Goal: Task Accomplishment & Management: Manage account settings

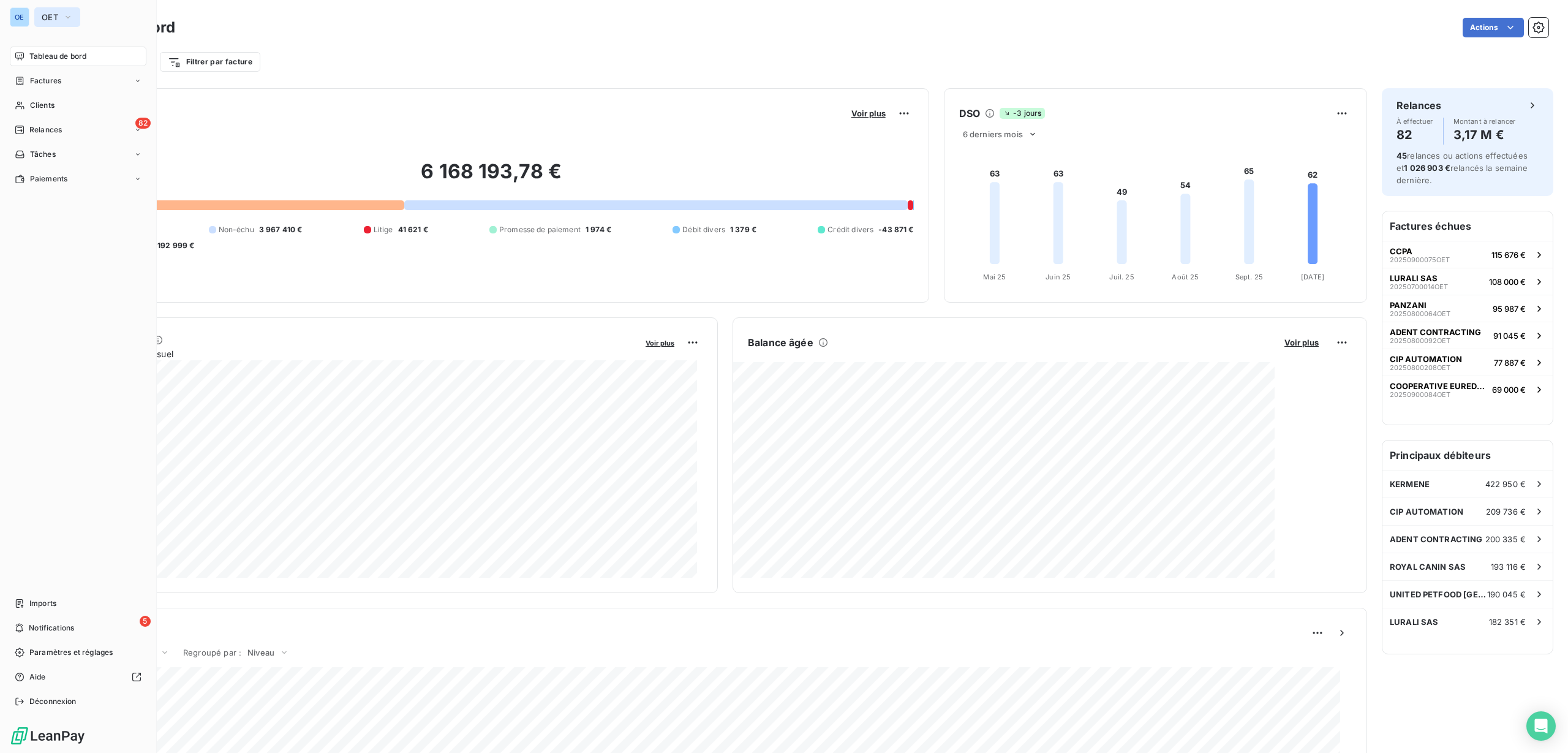
click at [52, 17] on span "OET" at bounding box center [50, 17] width 17 height 10
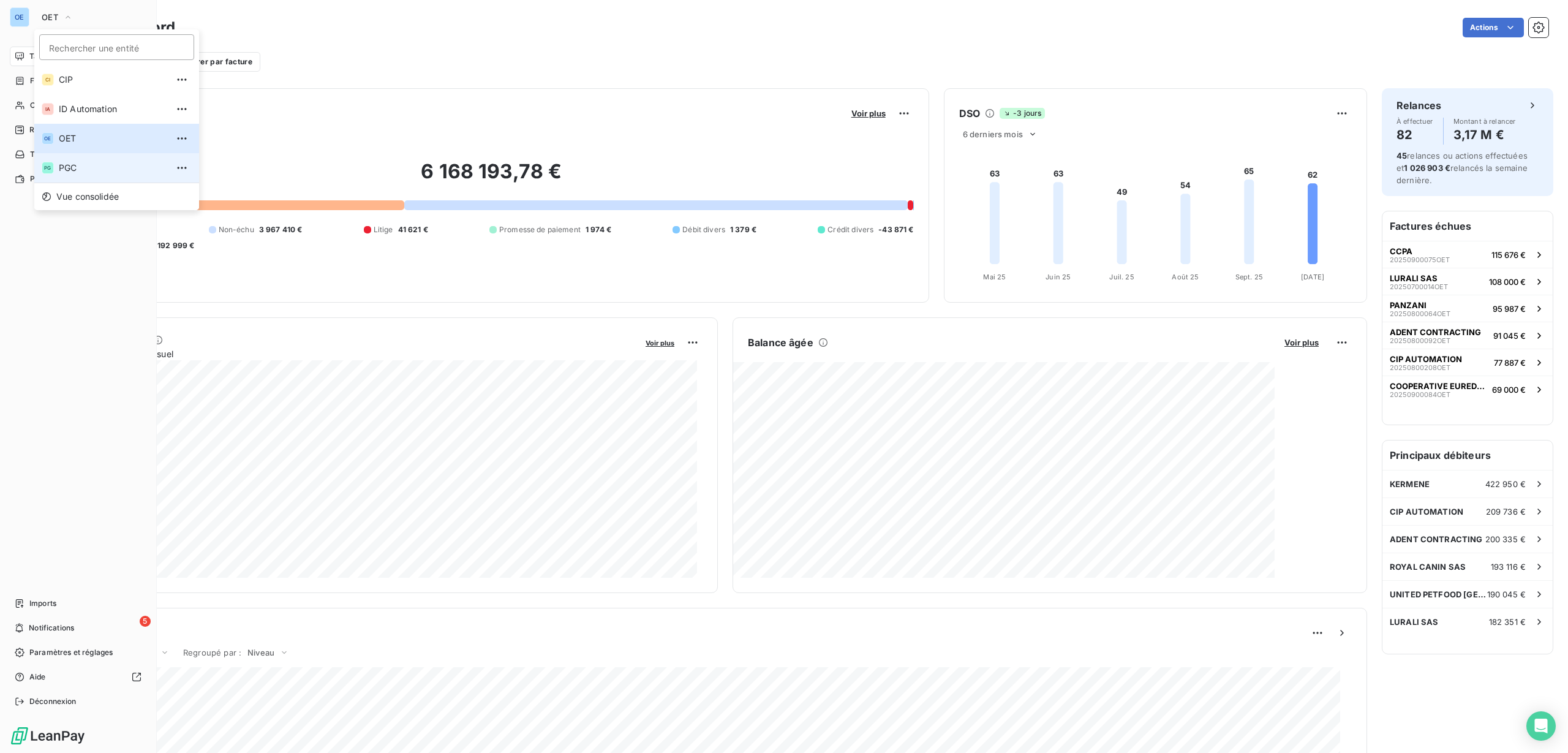
click at [76, 165] on span "PGC" at bounding box center [113, 168] width 109 height 12
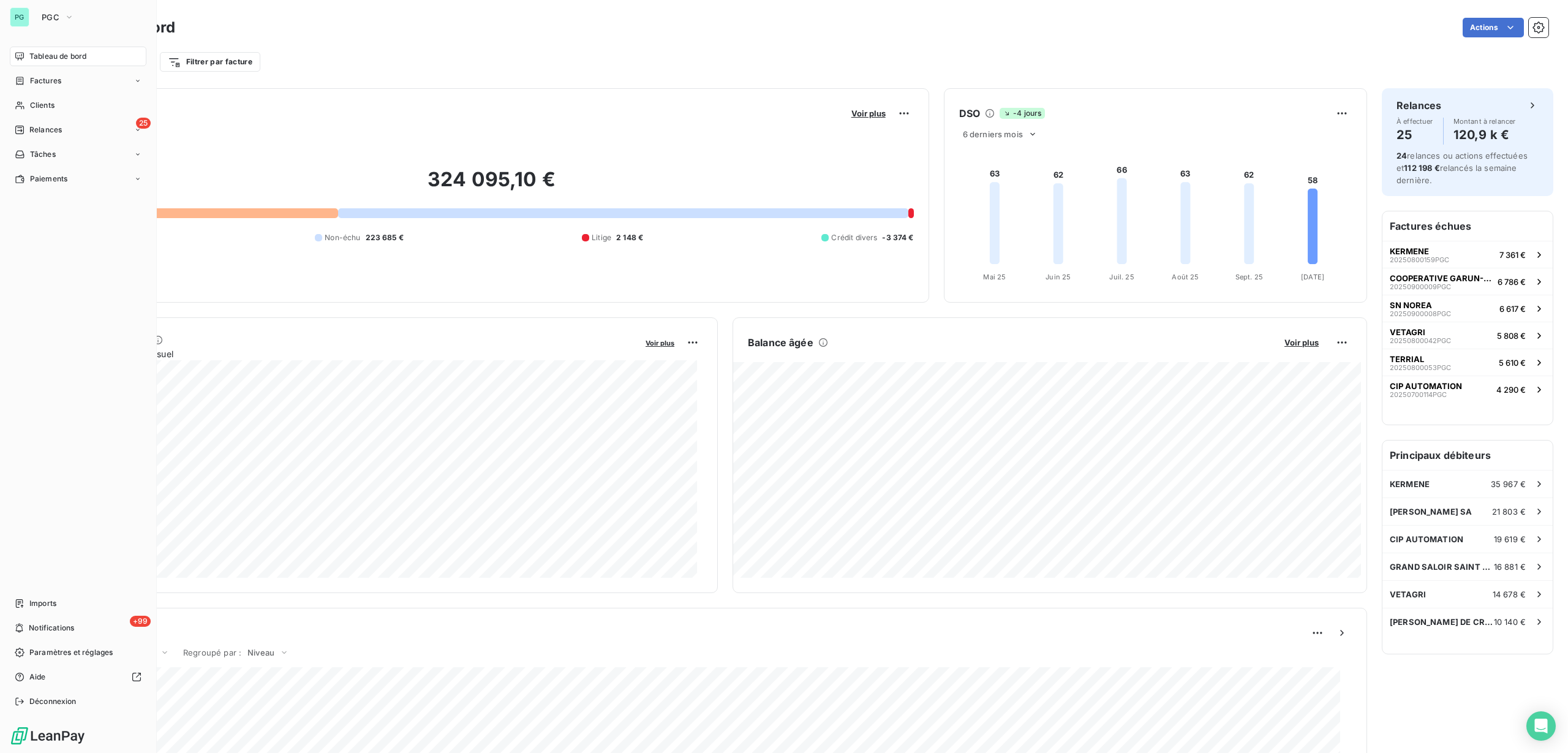
click at [590, 61] on div "Filtrer par client Filtrer par facture" at bounding box center [803, 61] width 1490 height 23
click at [612, 35] on div "Actions" at bounding box center [869, 28] width 1359 height 20
click at [40, 16] on button "PGC" at bounding box center [58, 17] width 47 height 20
click at [60, 79] on span "CIP" at bounding box center [113, 80] width 109 height 12
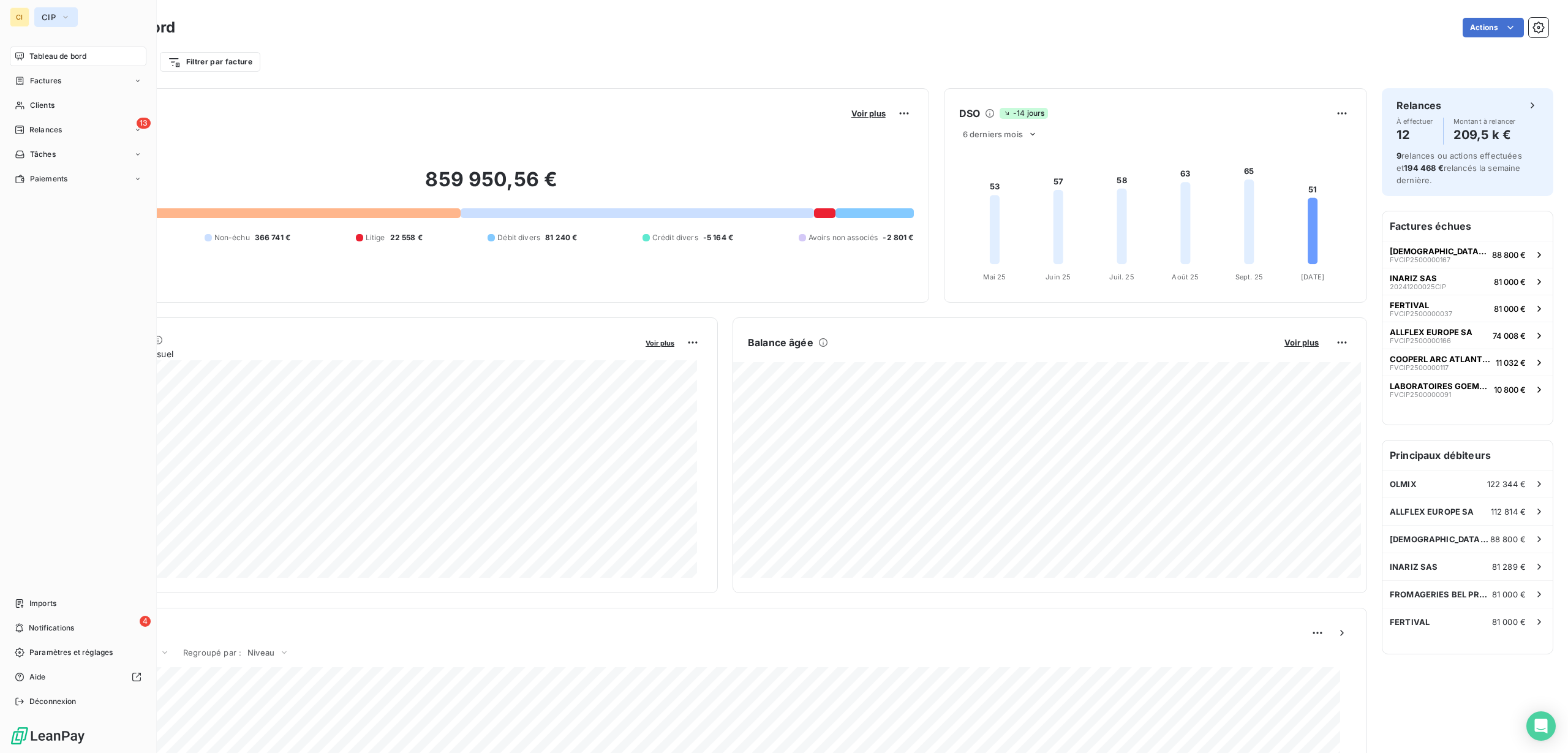
click at [58, 22] on button "CIP" at bounding box center [56, 17] width 44 height 20
click at [74, 114] on span "ID Automation" at bounding box center [113, 109] width 109 height 12
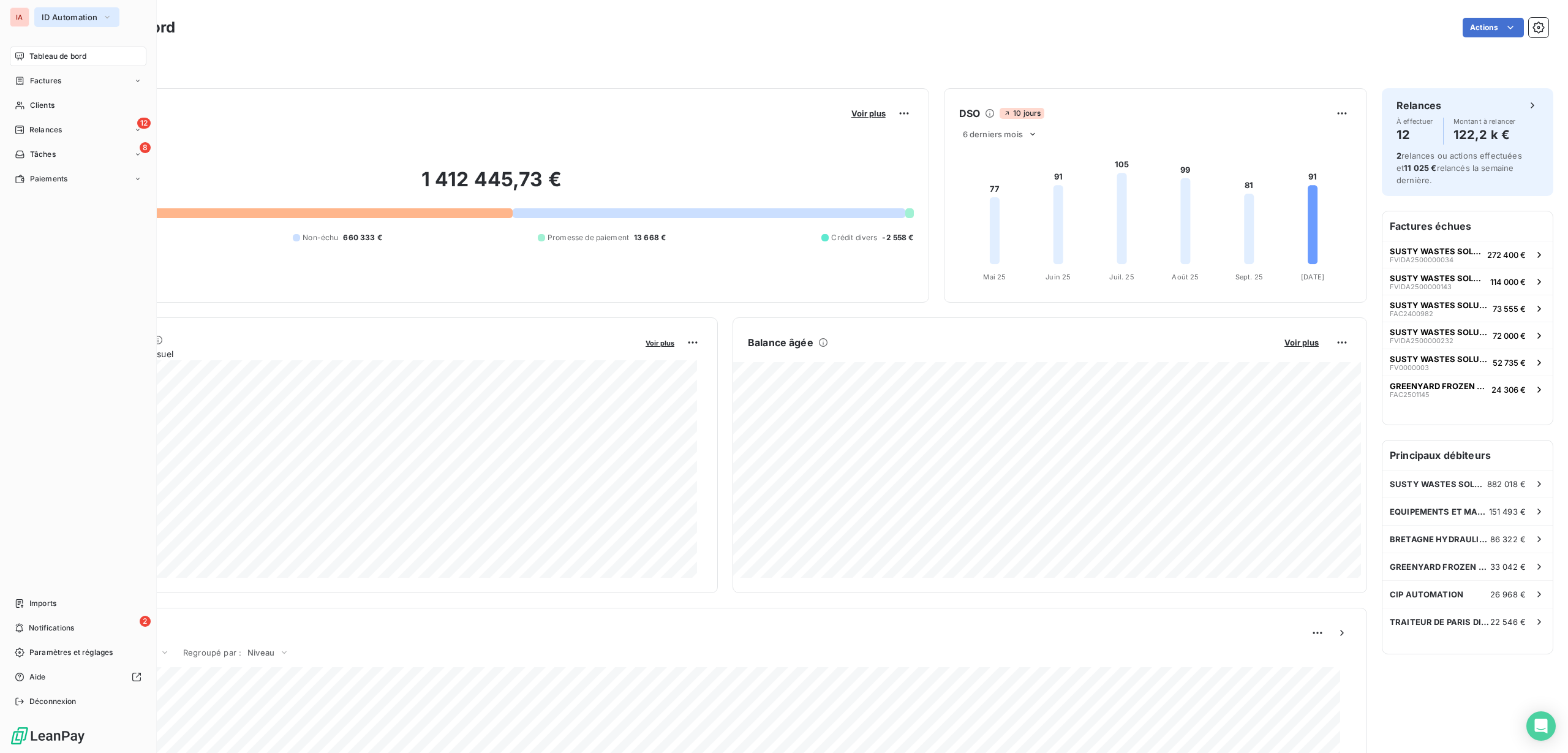
click at [48, 15] on span "ID Automation" at bounding box center [69, 17] width 56 height 10
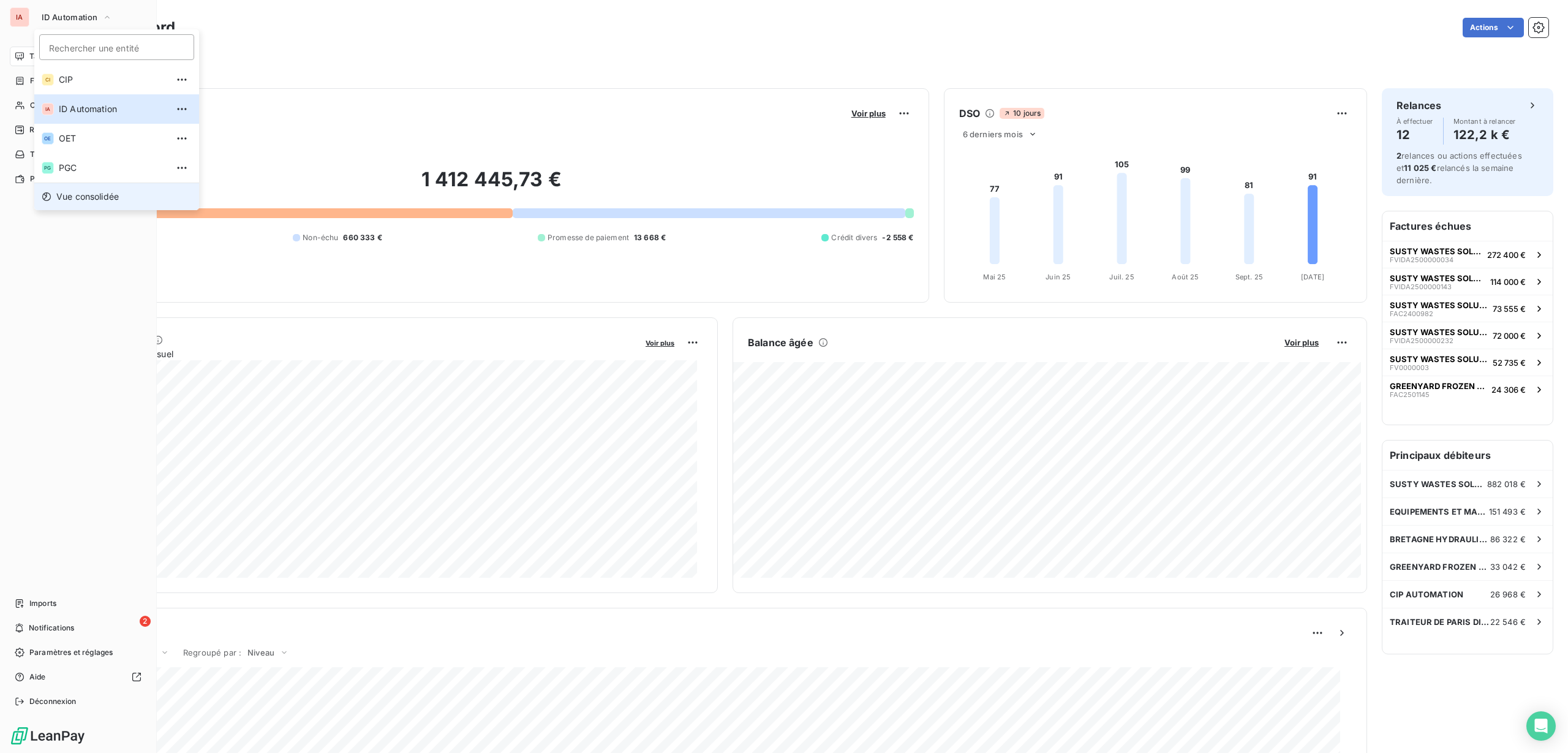
click at [85, 191] on span "Vue consolidée" at bounding box center [87, 197] width 62 height 12
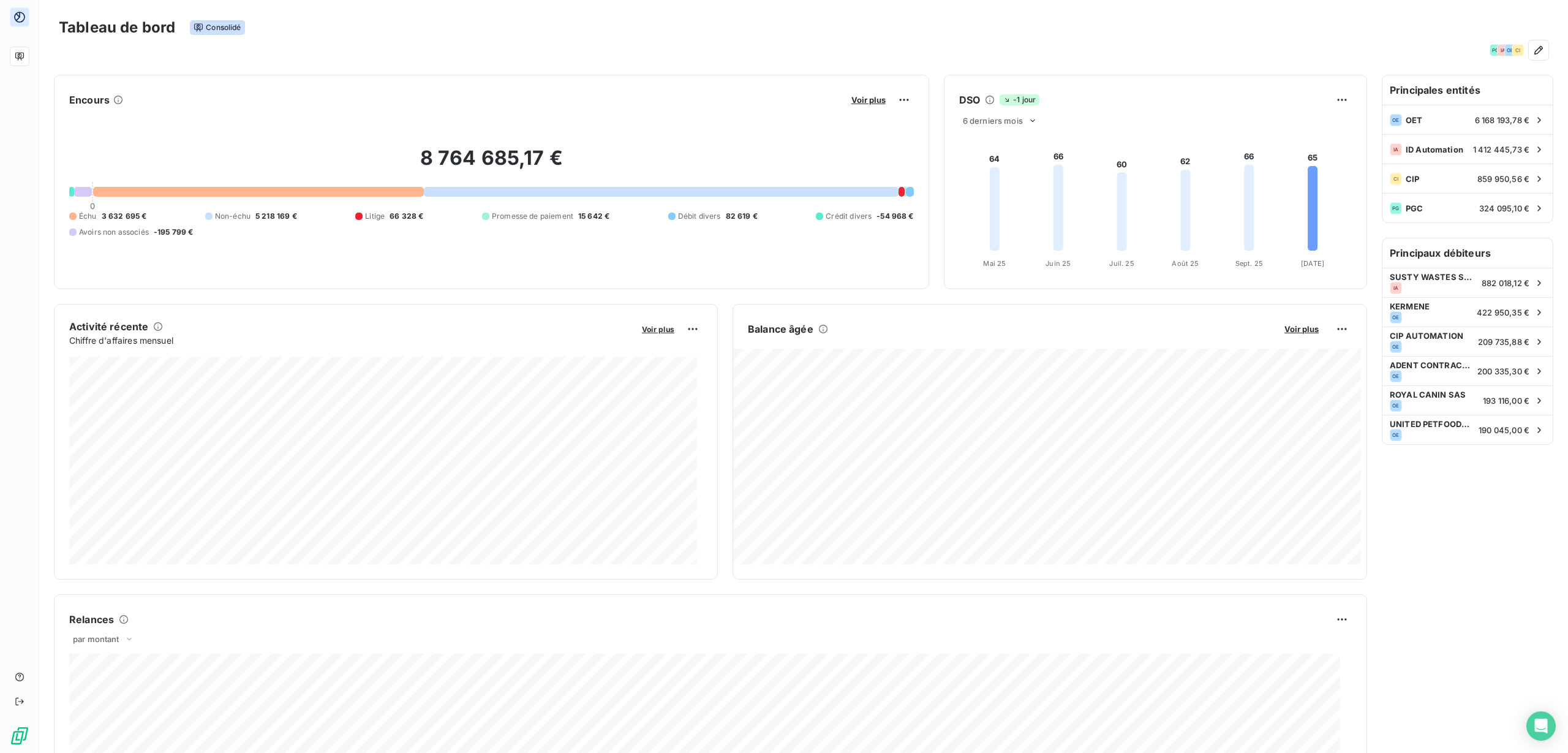
drag, startPoint x: 587, startPoint y: 59, endPoint x: 508, endPoint y: 50, distance: 79.5
click at [587, 61] on div "Tableau de bord Consolidé PG IA OE CI" at bounding box center [803, 34] width 1529 height 68
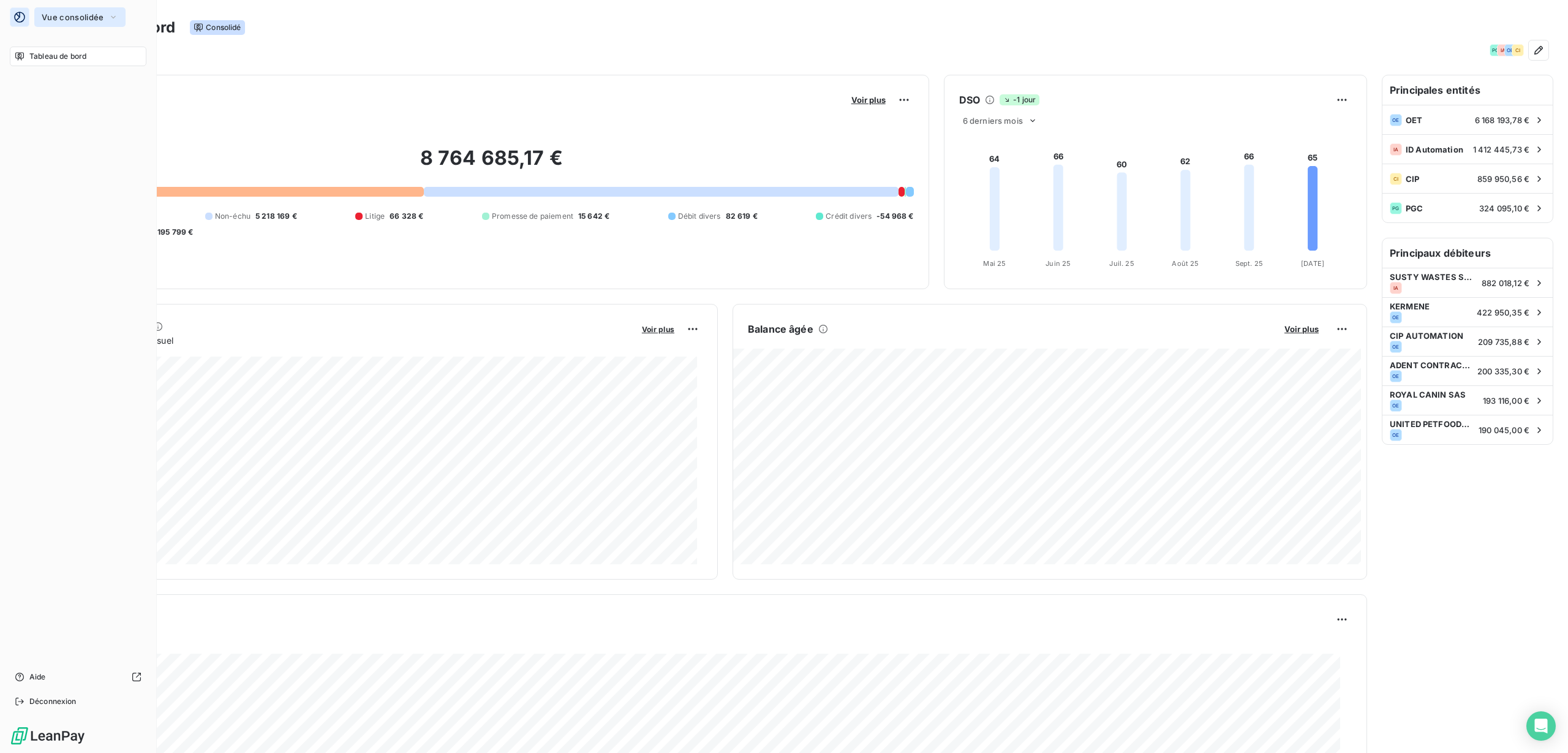
click at [69, 19] on span "Vue consolidée" at bounding box center [72, 17] width 61 height 10
click at [69, 139] on span "OET" at bounding box center [113, 139] width 109 height 12
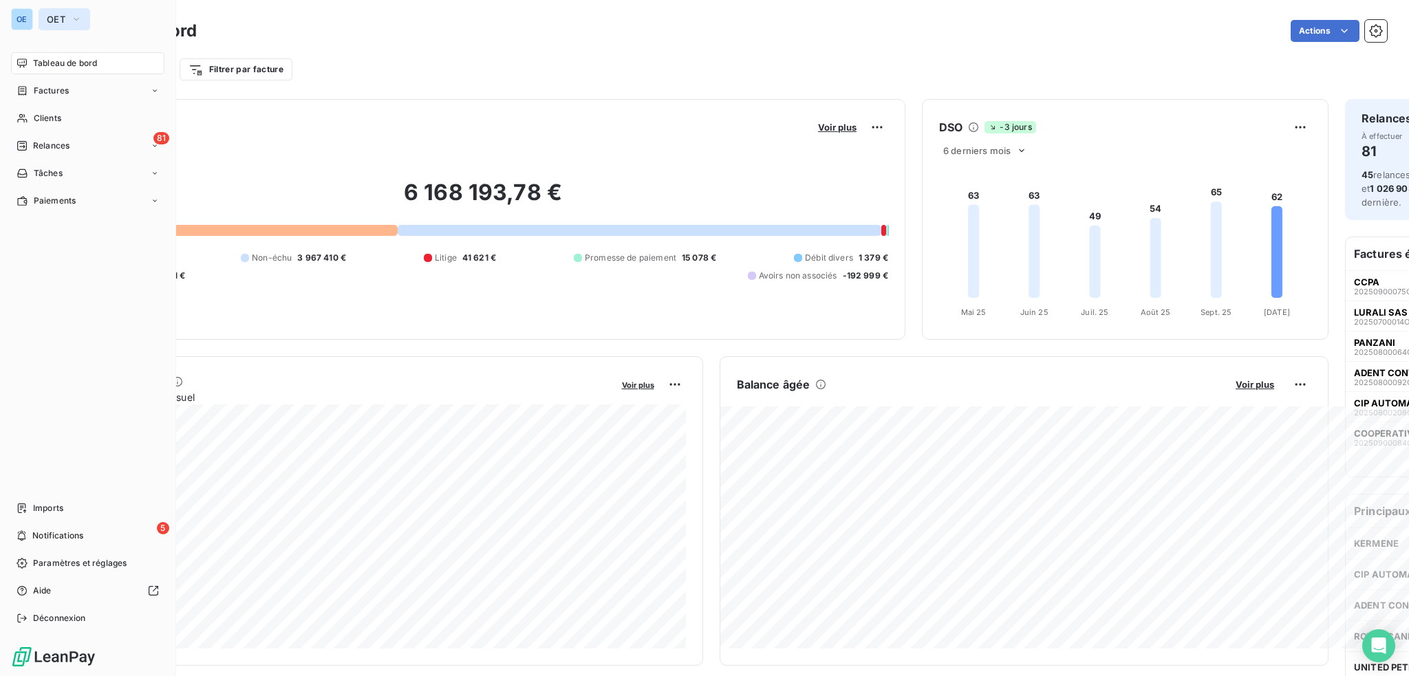
click at [61, 21] on span "OET" at bounding box center [56, 19] width 19 height 11
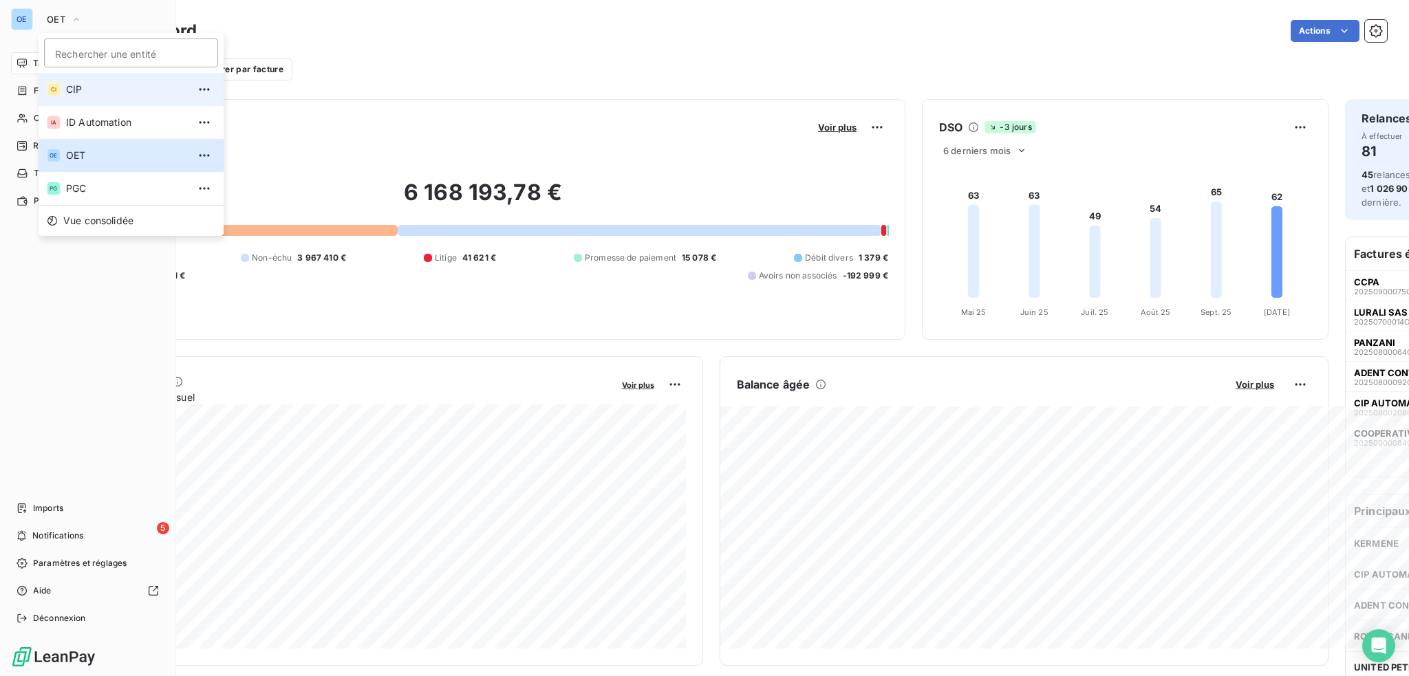
click at [72, 87] on span "CIP" at bounding box center [127, 90] width 122 height 14
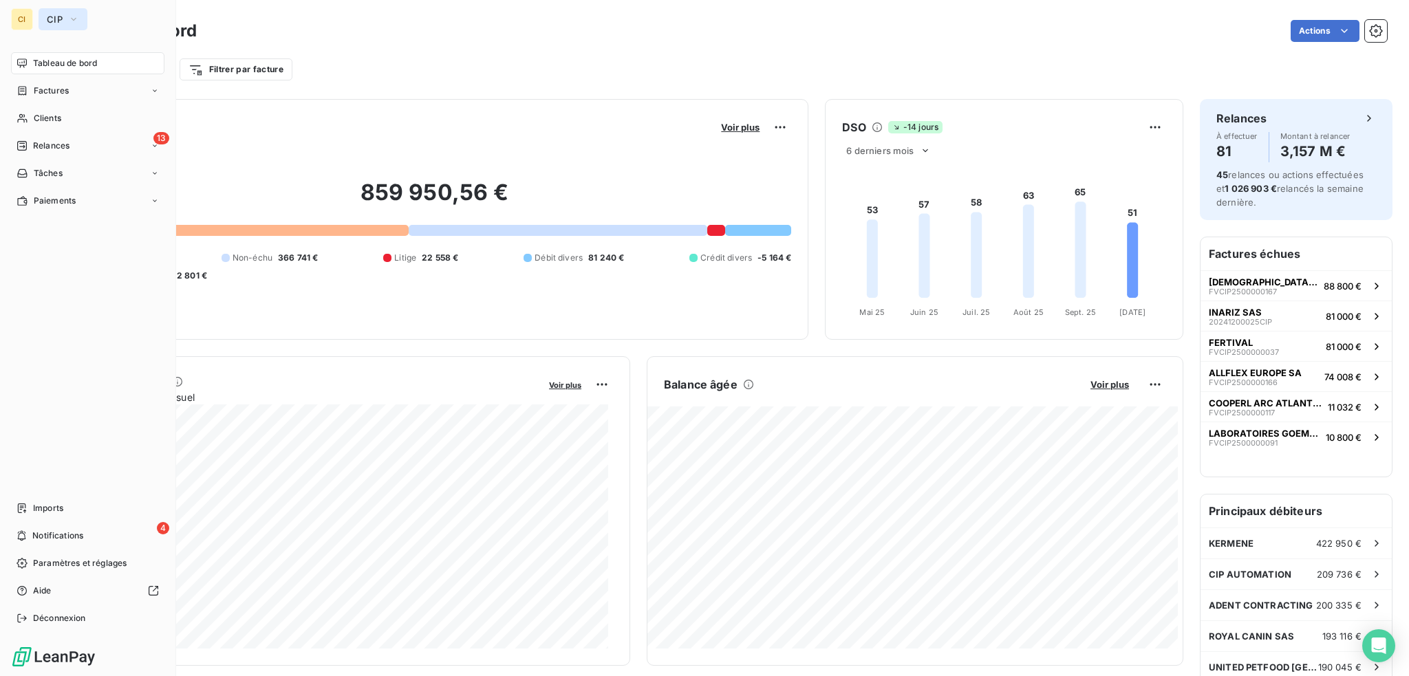
click at [52, 17] on span "CIP" at bounding box center [55, 19] width 16 height 11
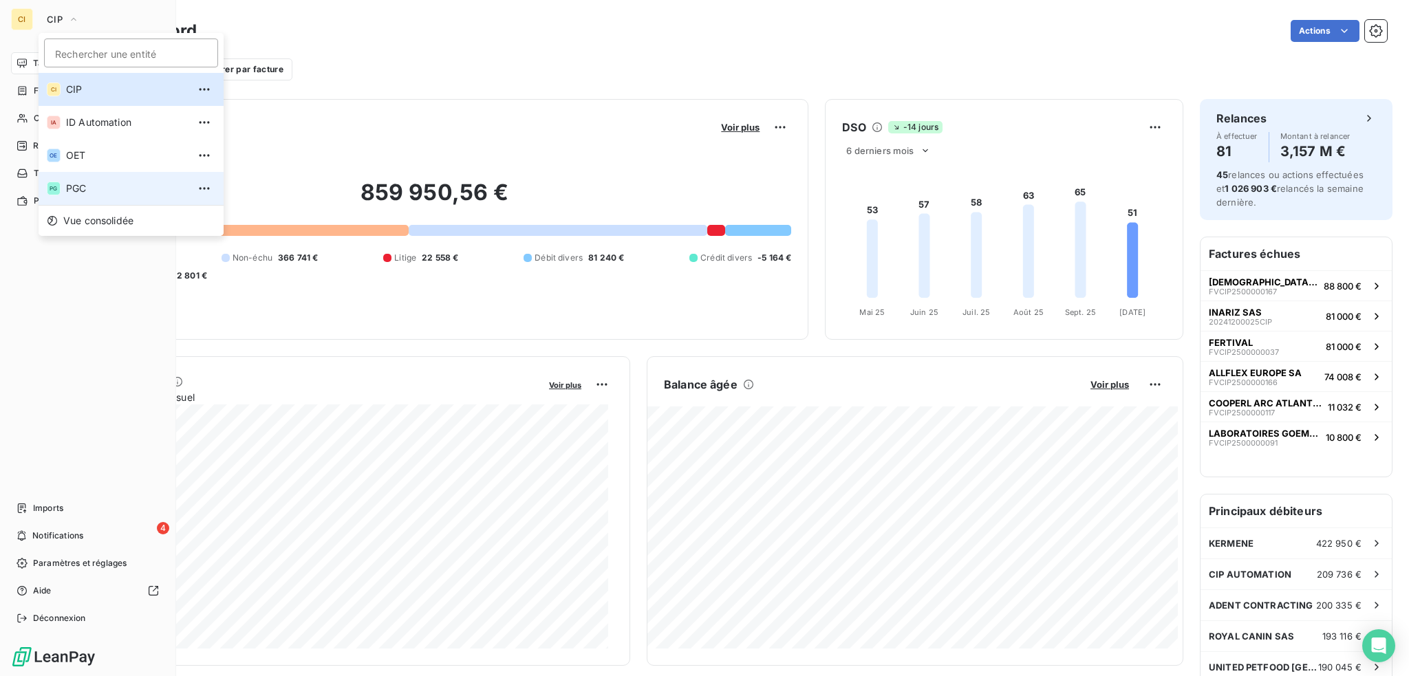
click at [72, 191] on span "PGC" at bounding box center [127, 189] width 122 height 14
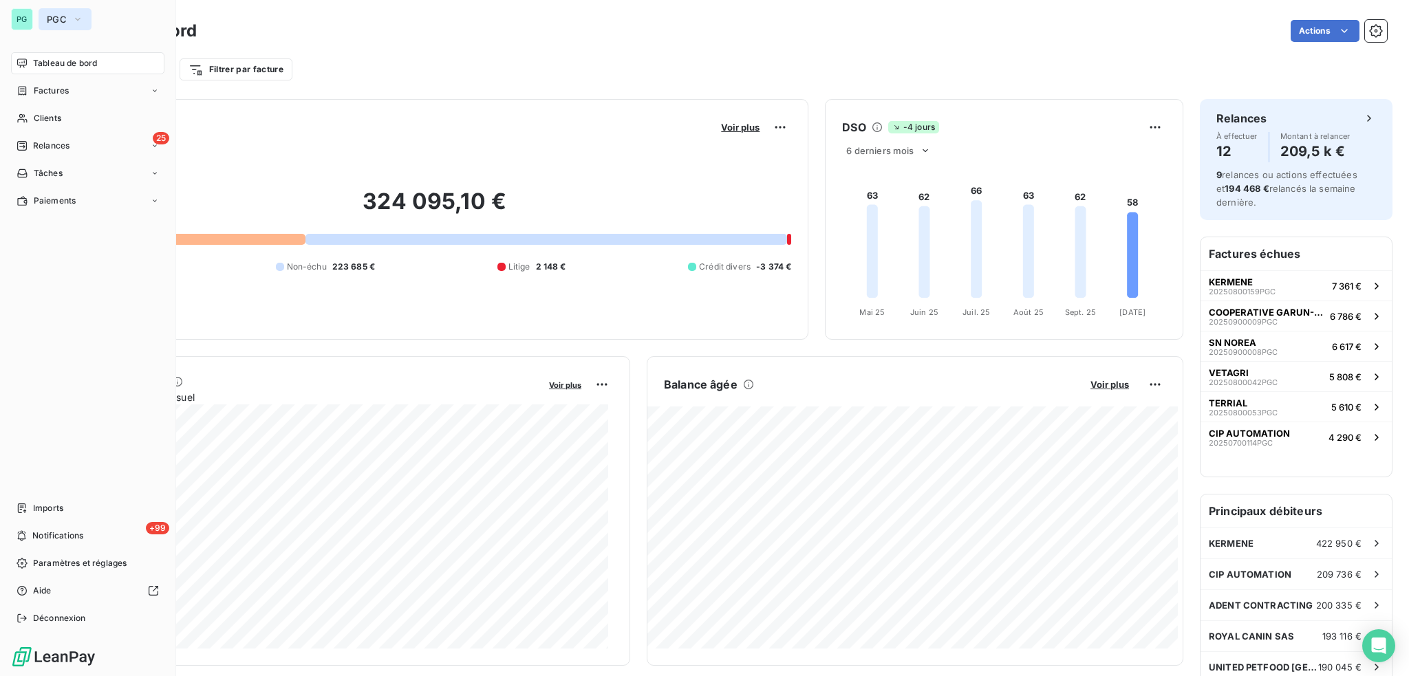
click at [45, 15] on button "PGC" at bounding box center [65, 19] width 53 height 22
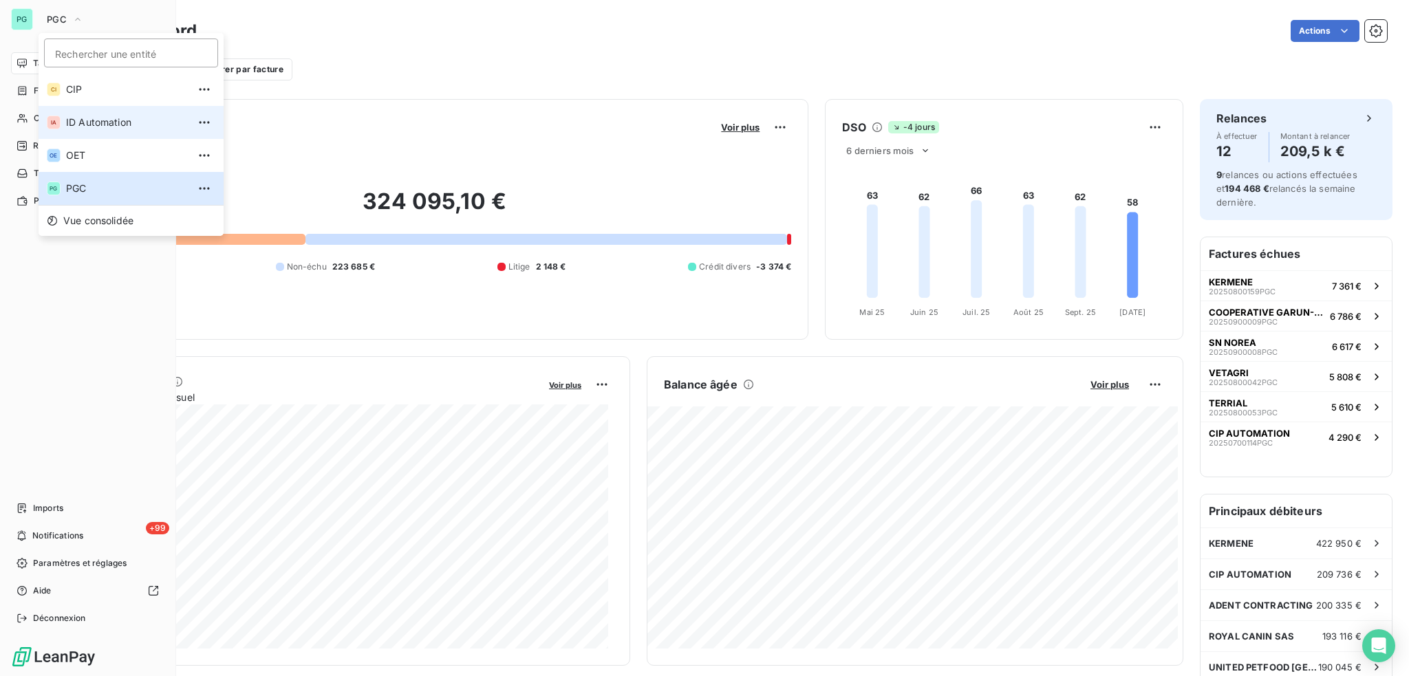
click at [113, 122] on span "ID Automation" at bounding box center [127, 123] width 122 height 14
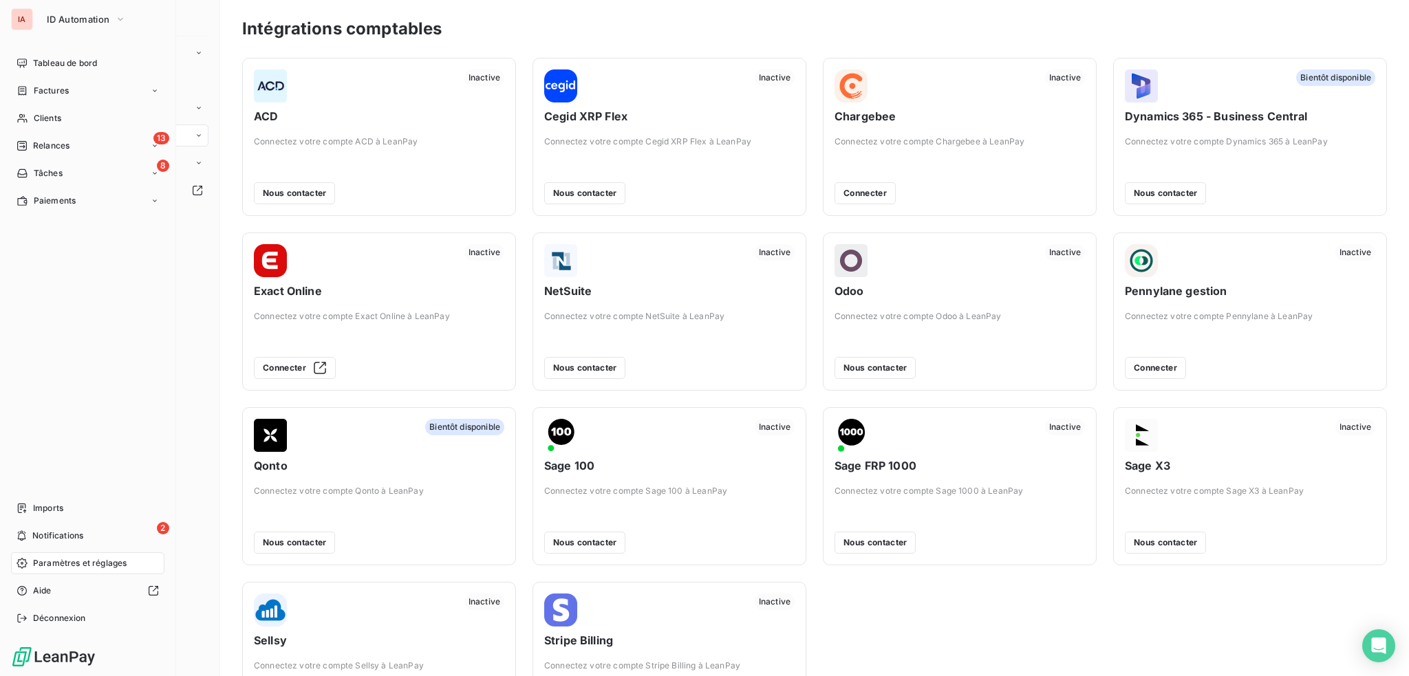
click at [55, 559] on span "Paramètres et réglages" at bounding box center [80, 563] width 94 height 12
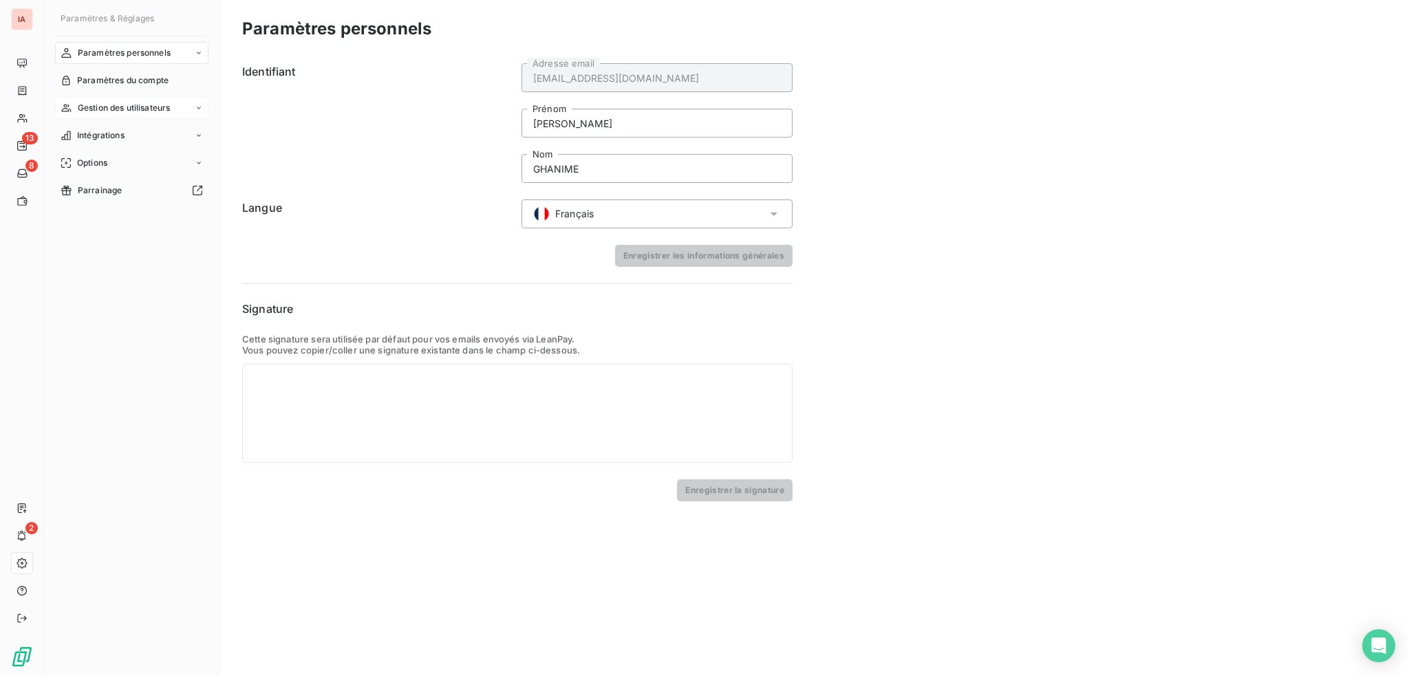
click at [179, 109] on div "Gestion des utilisateurs" at bounding box center [131, 108] width 153 height 22
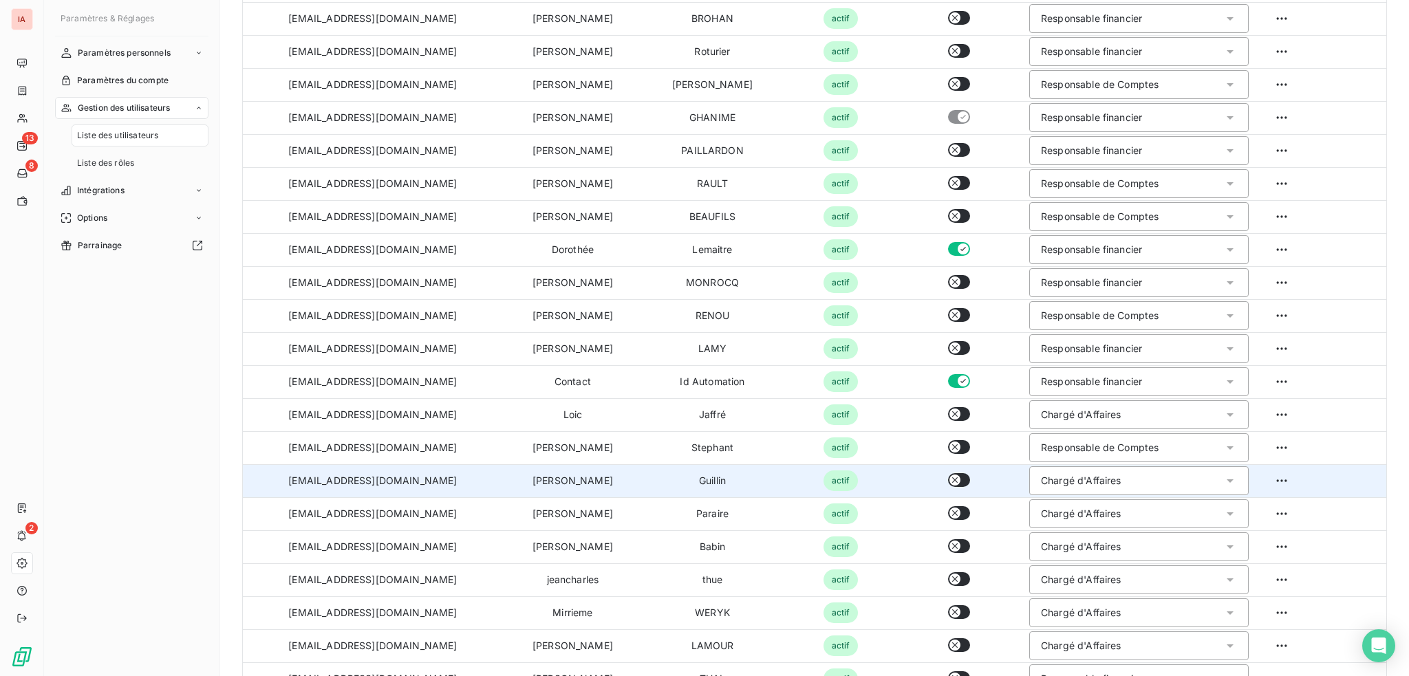
scroll to position [217, 0]
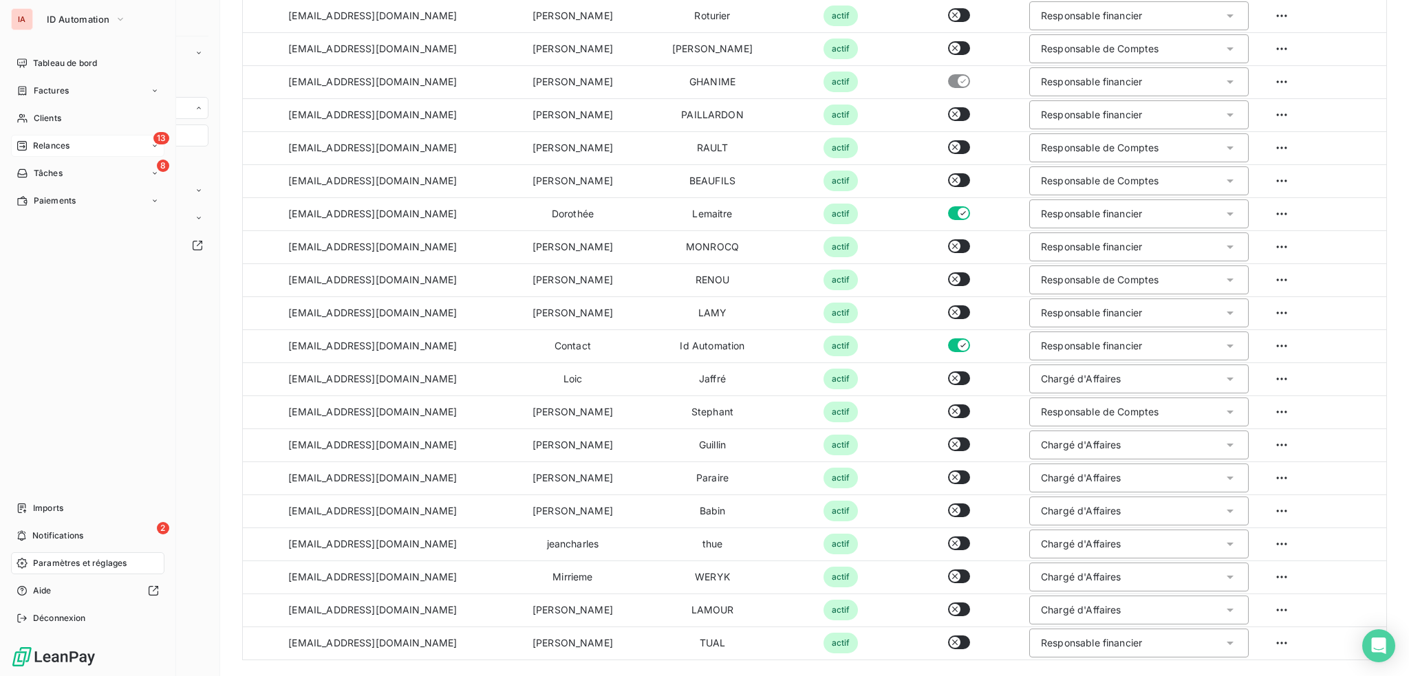
click at [45, 151] on span "Relances" at bounding box center [51, 146] width 36 height 12
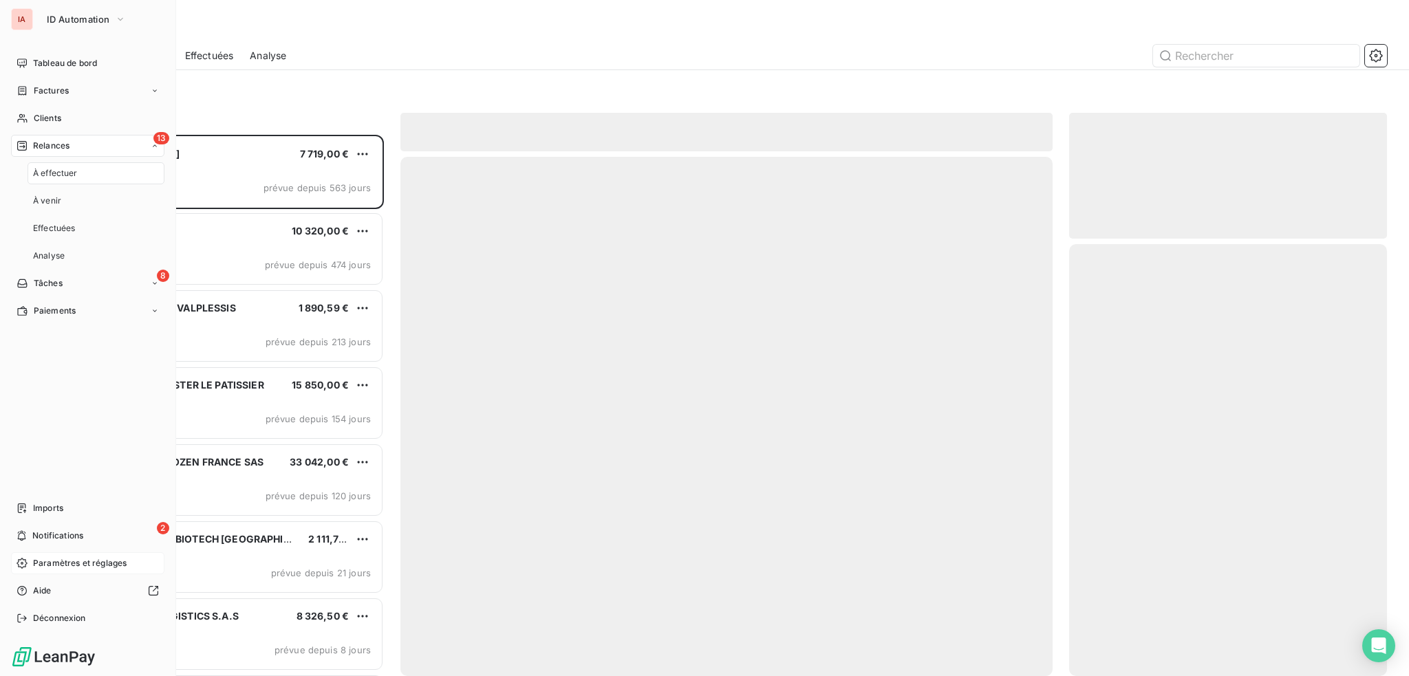
scroll to position [531, 307]
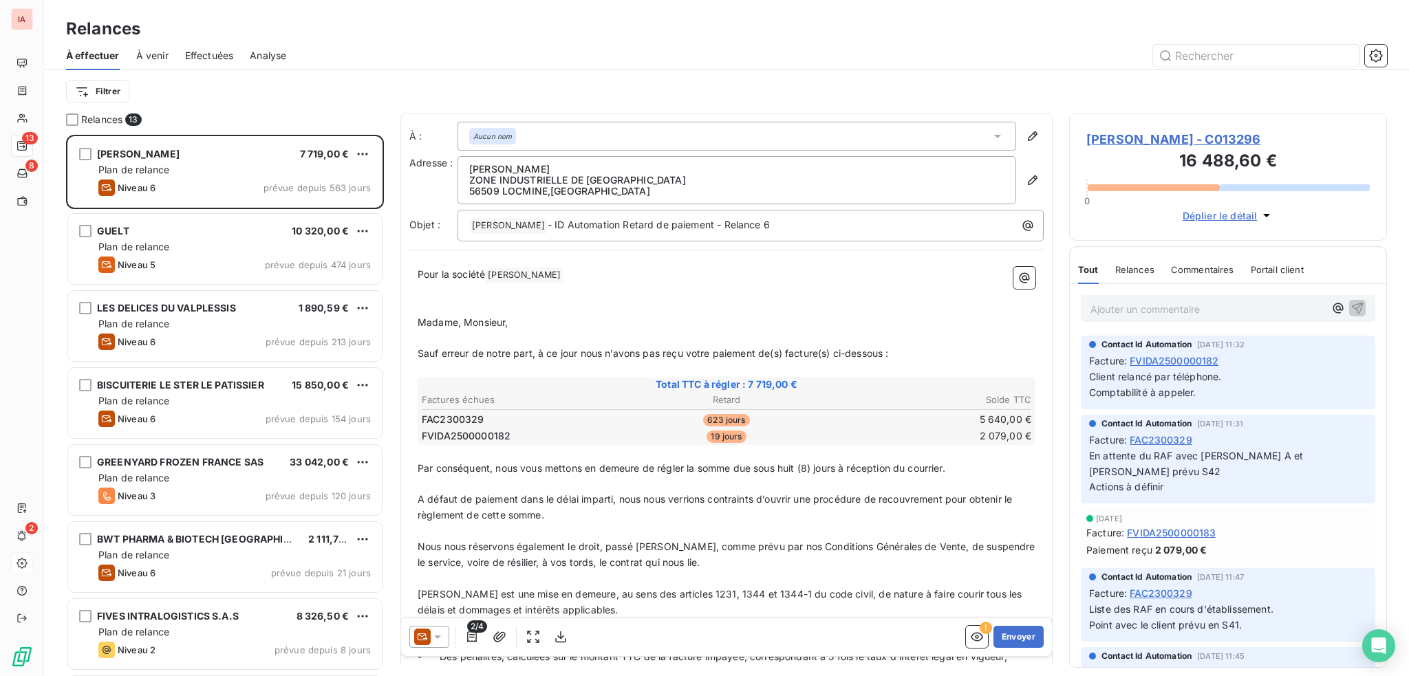
click at [212, 53] on span "Effectuées" at bounding box center [209, 56] width 49 height 14
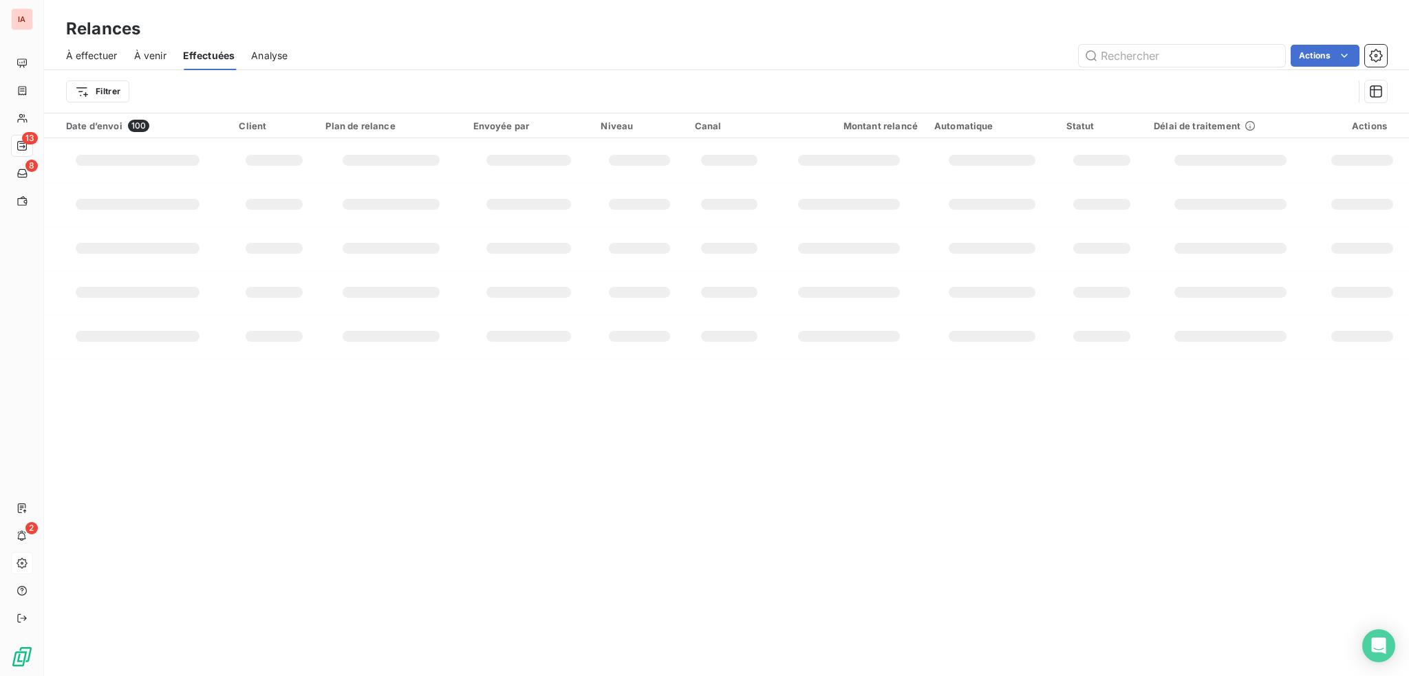
click at [154, 54] on span "À venir" at bounding box center [150, 56] width 32 height 14
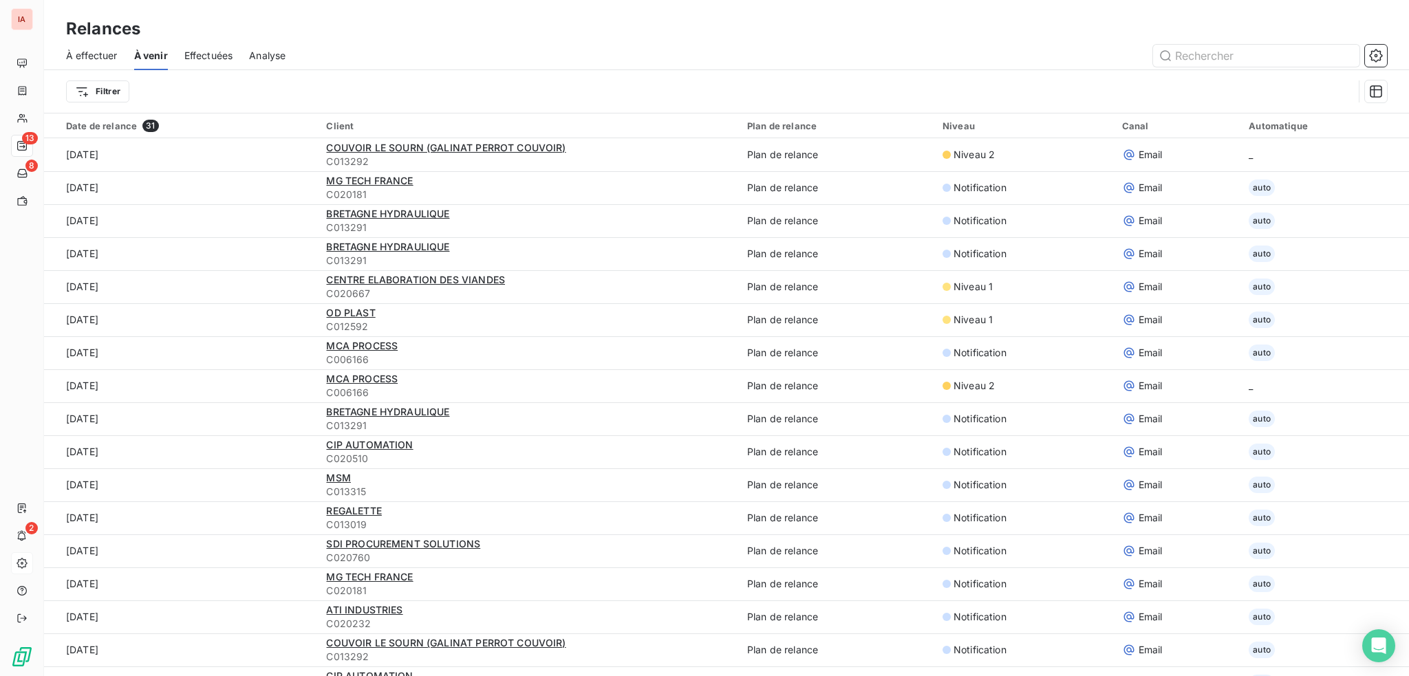
click at [215, 56] on span "Effectuées" at bounding box center [208, 56] width 49 height 14
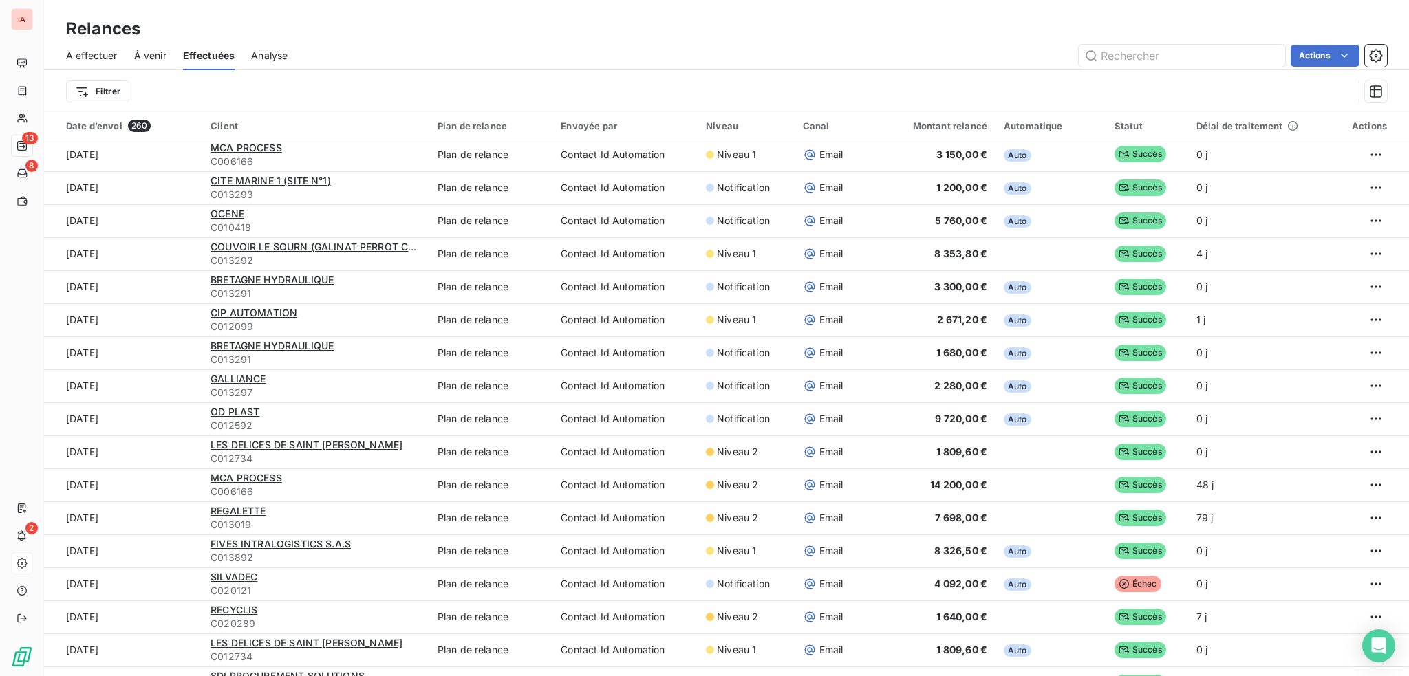
click at [107, 52] on span "À effectuer" at bounding box center [92, 56] width 52 height 14
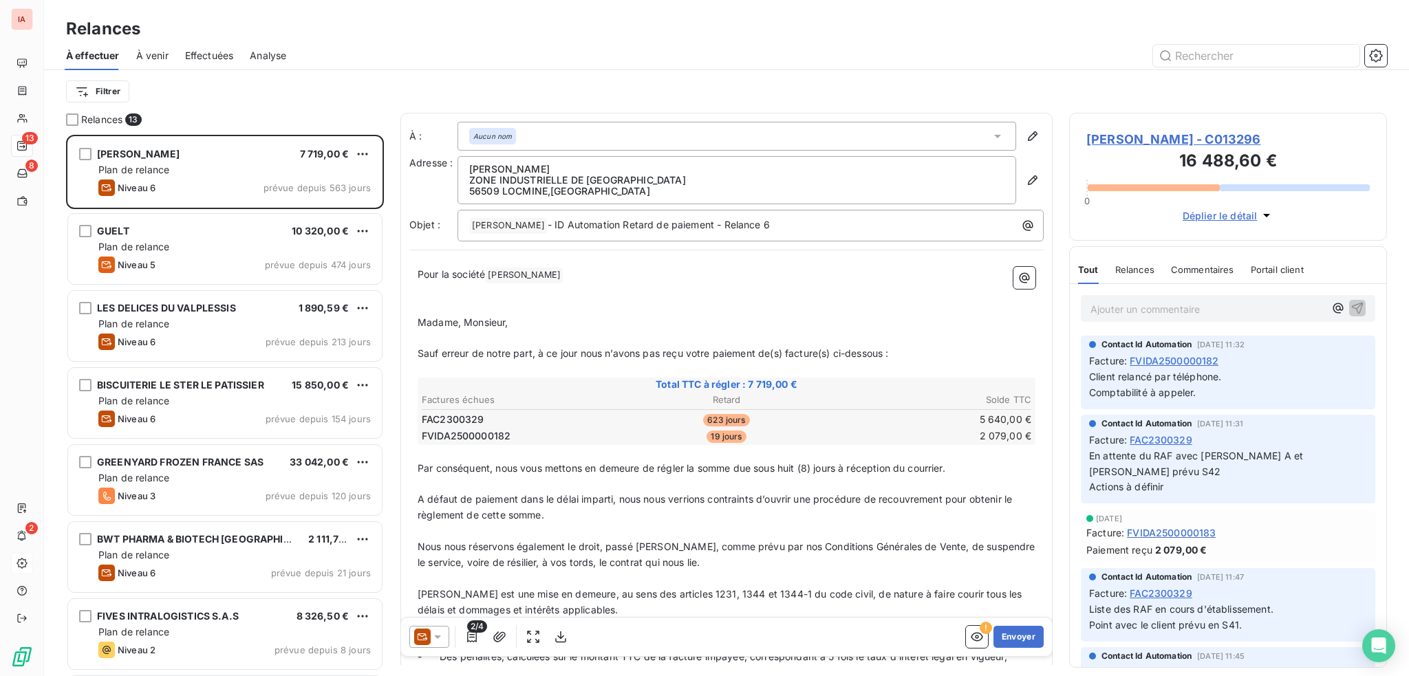
scroll to position [531, 307]
